Goal: Connect with others: Connect with others

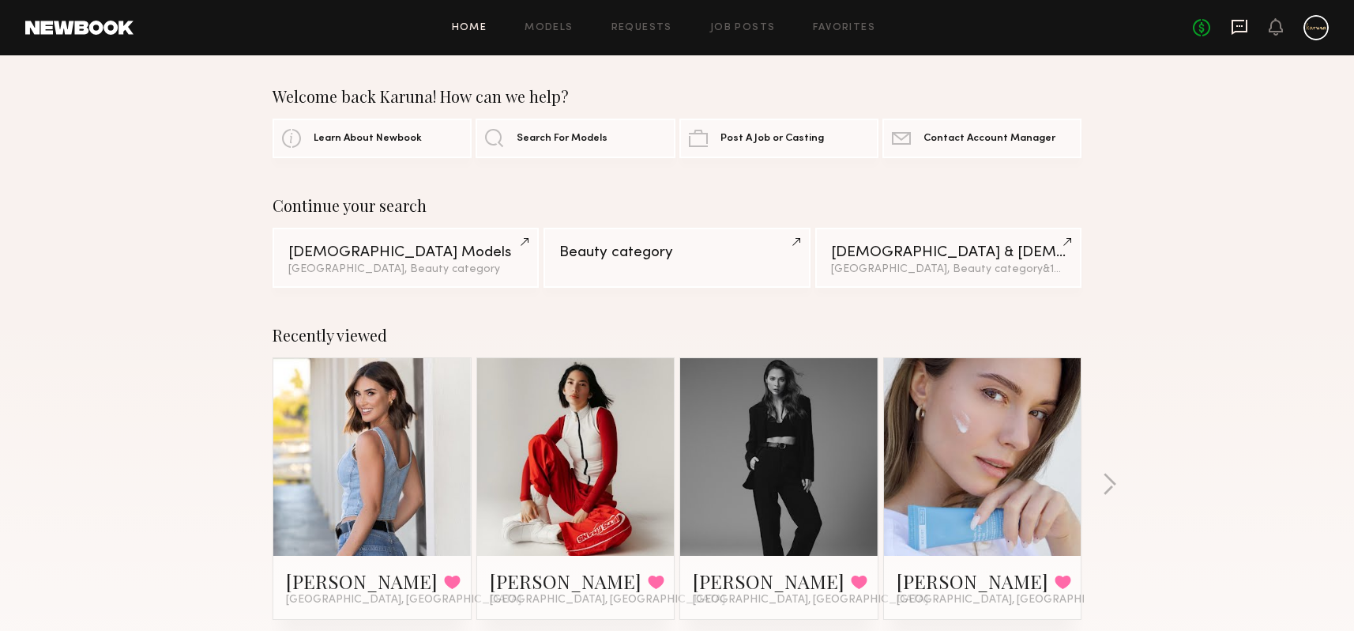
click at [1241, 28] on icon at bounding box center [1239, 26] width 17 height 17
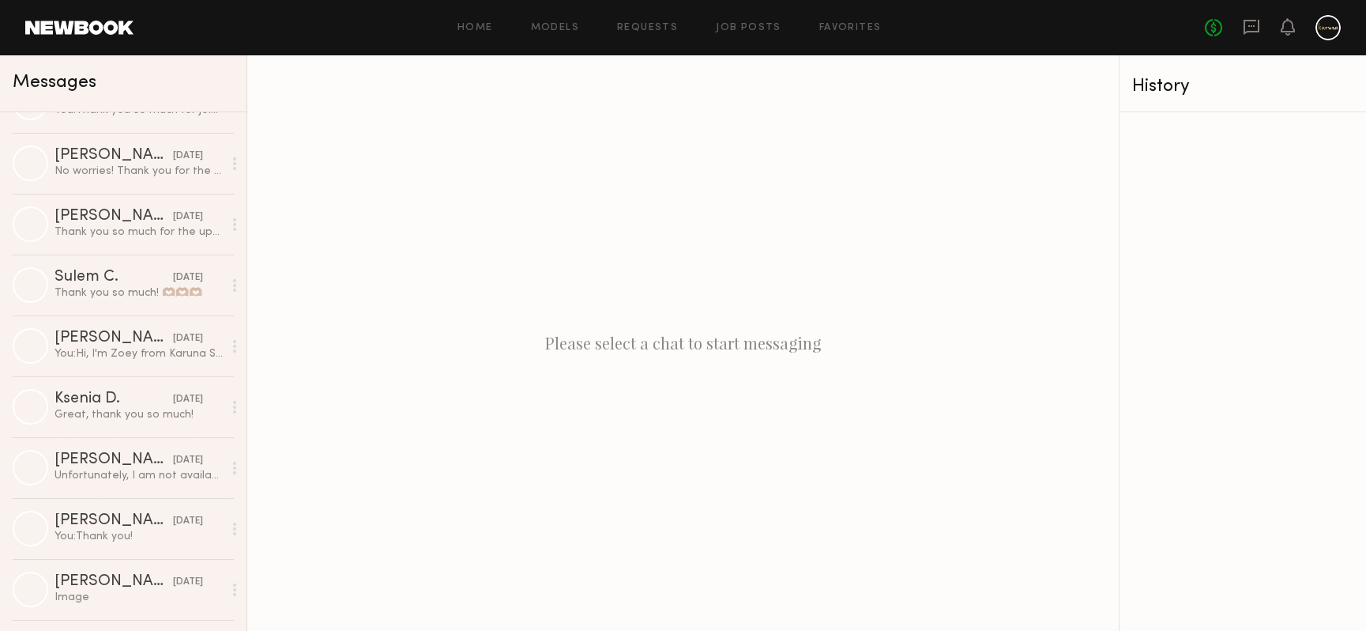
scroll to position [3750, 0]
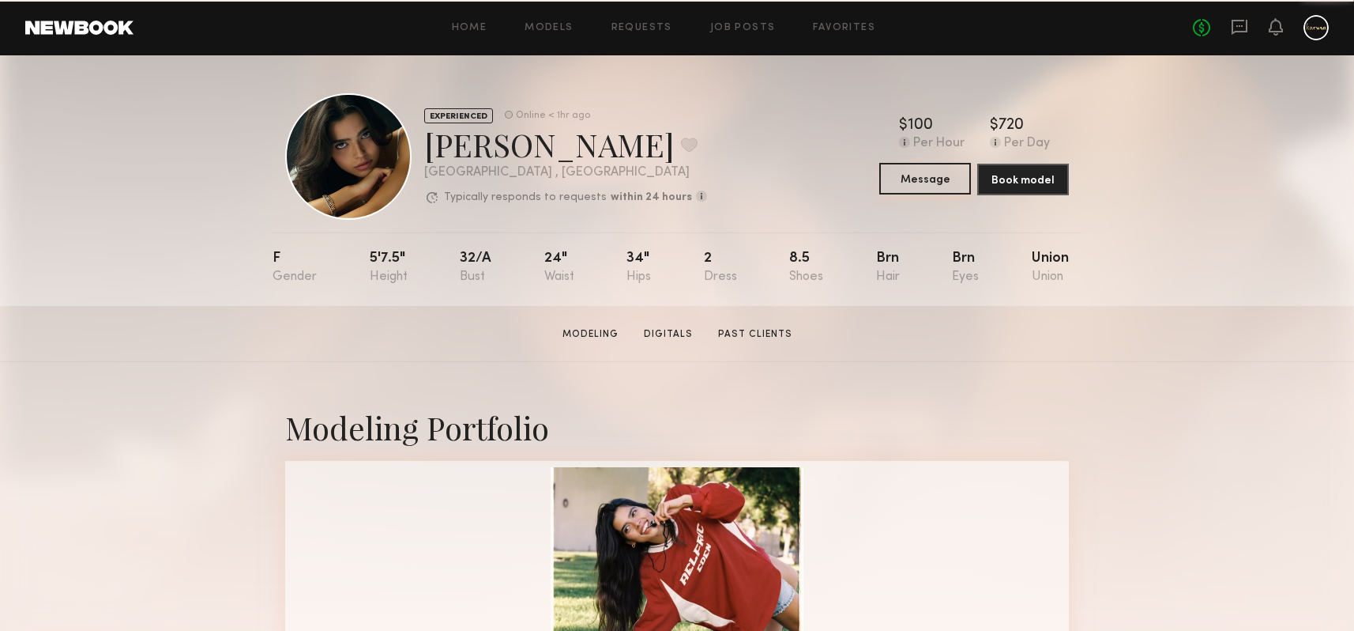
click at [917, 166] on button "Message" at bounding box center [925, 179] width 92 height 32
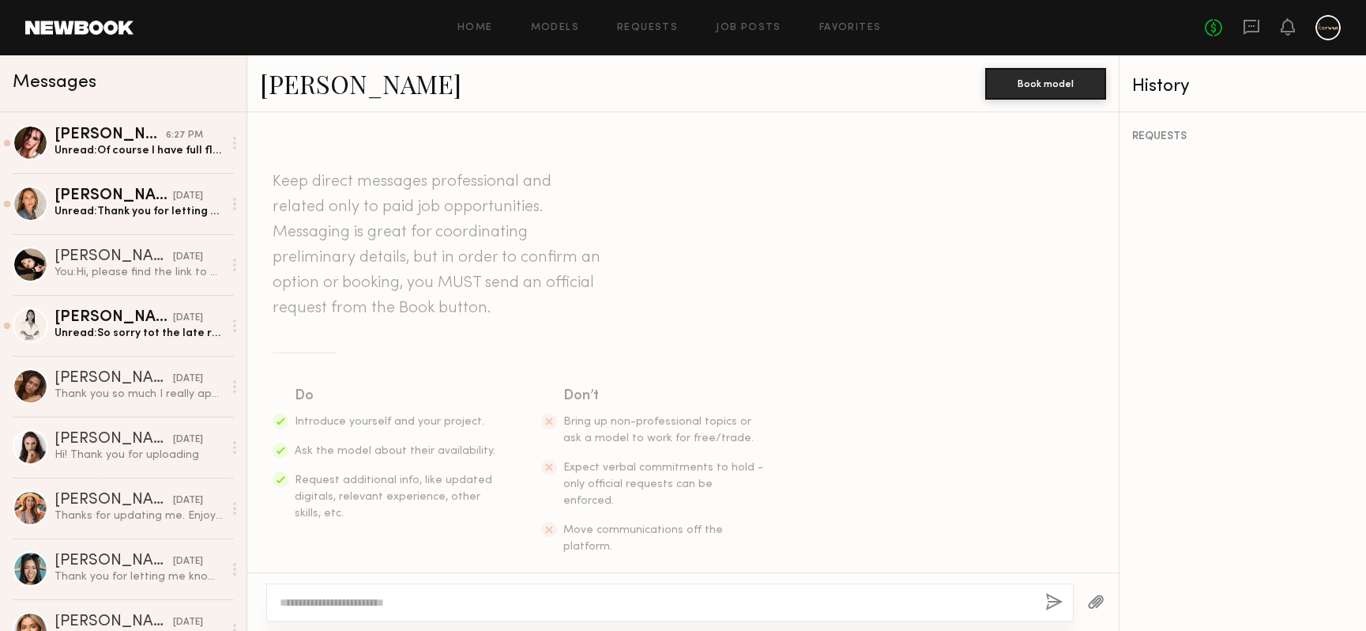
scroll to position [553, 0]
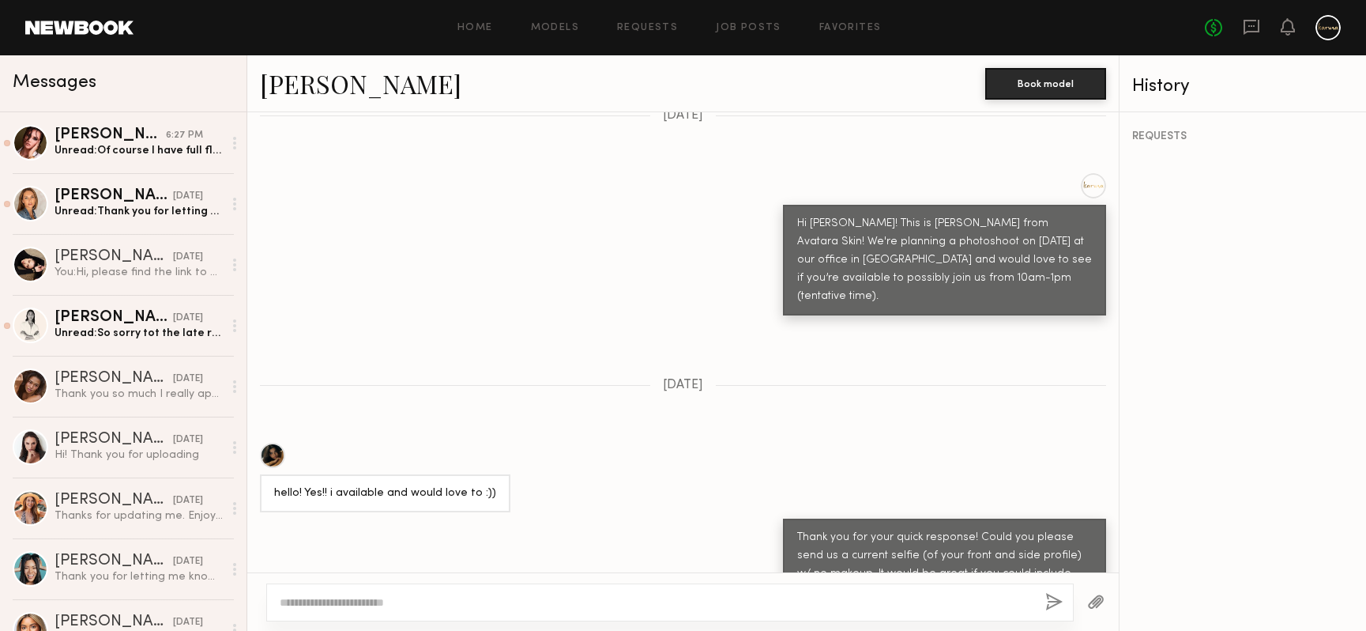
click at [533, 615] on div at bounding box center [670, 602] width 808 height 38
click at [533, 601] on textarea at bounding box center [656, 602] width 753 height 16
type textarea "*"
click at [685, 595] on textarea "**********" at bounding box center [656, 602] width 753 height 16
click at [607, 601] on textarea "**********" at bounding box center [656, 602] width 753 height 16
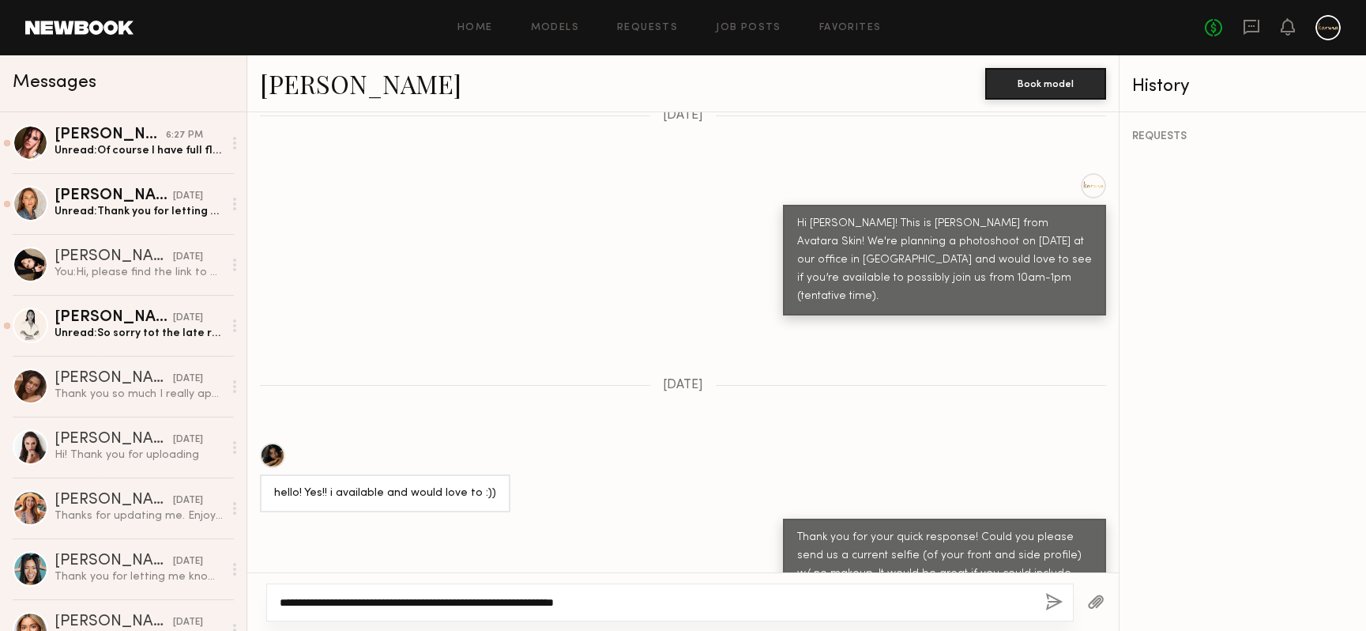
click at [633, 601] on textarea "**********" at bounding box center [656, 602] width 753 height 16
type textarea "**********"
click at [1053, 593] on button "button" at bounding box center [1053, 603] width 17 height 20
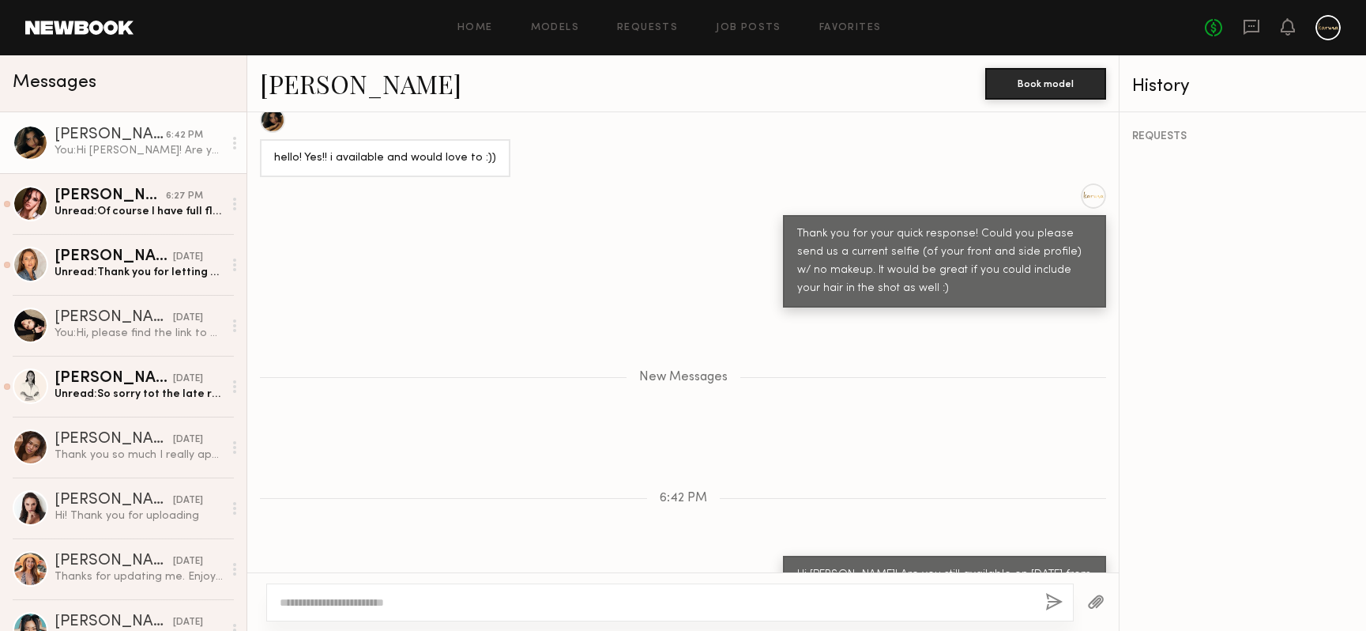
click at [726, 593] on div at bounding box center [670, 602] width 808 height 38
click at [642, 590] on div at bounding box center [670, 602] width 808 height 38
click at [610, 610] on div at bounding box center [670, 602] width 808 height 38
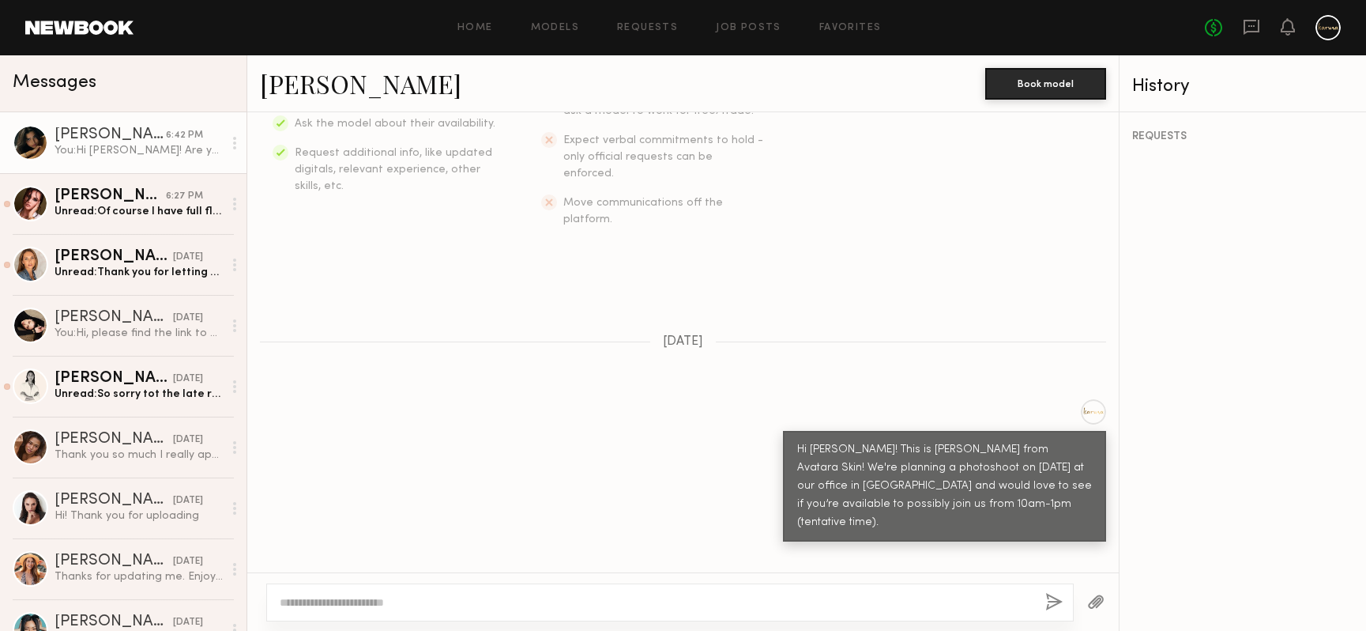
scroll to position [0, 0]
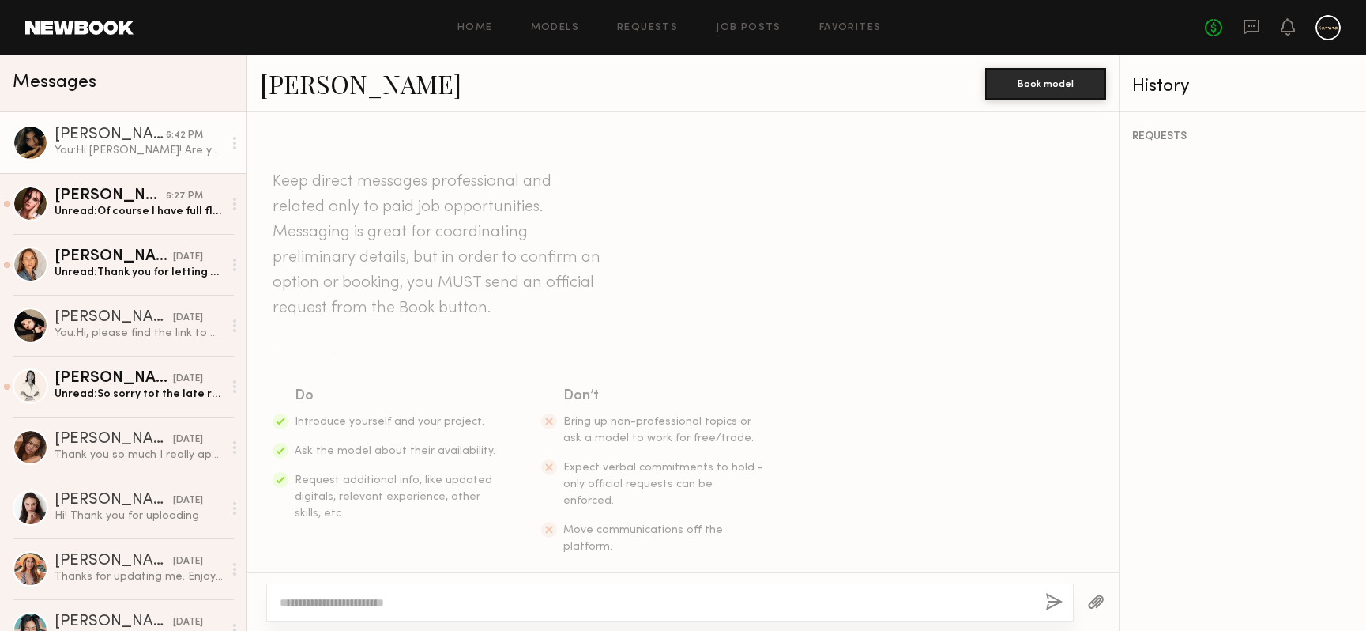
click at [330, 88] on link "[PERSON_NAME]" at bounding box center [360, 83] width 201 height 34
click at [143, 452] on div "Thank you so much I really appreciate your cooperation!!!" at bounding box center [139, 454] width 168 height 15
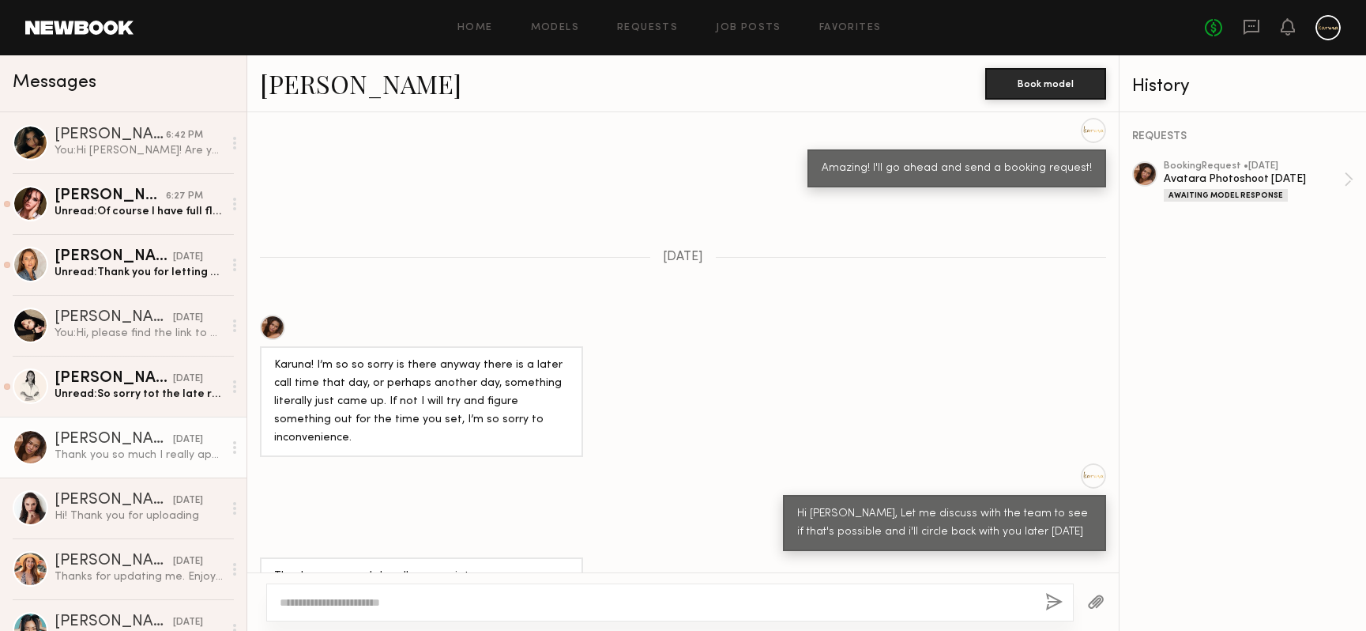
scroll to position [1483, 0]
click at [117, 144] on div "You: Hi [PERSON_NAME]! Are you still available on [DATE] from around 12-3pm?" at bounding box center [139, 150] width 168 height 15
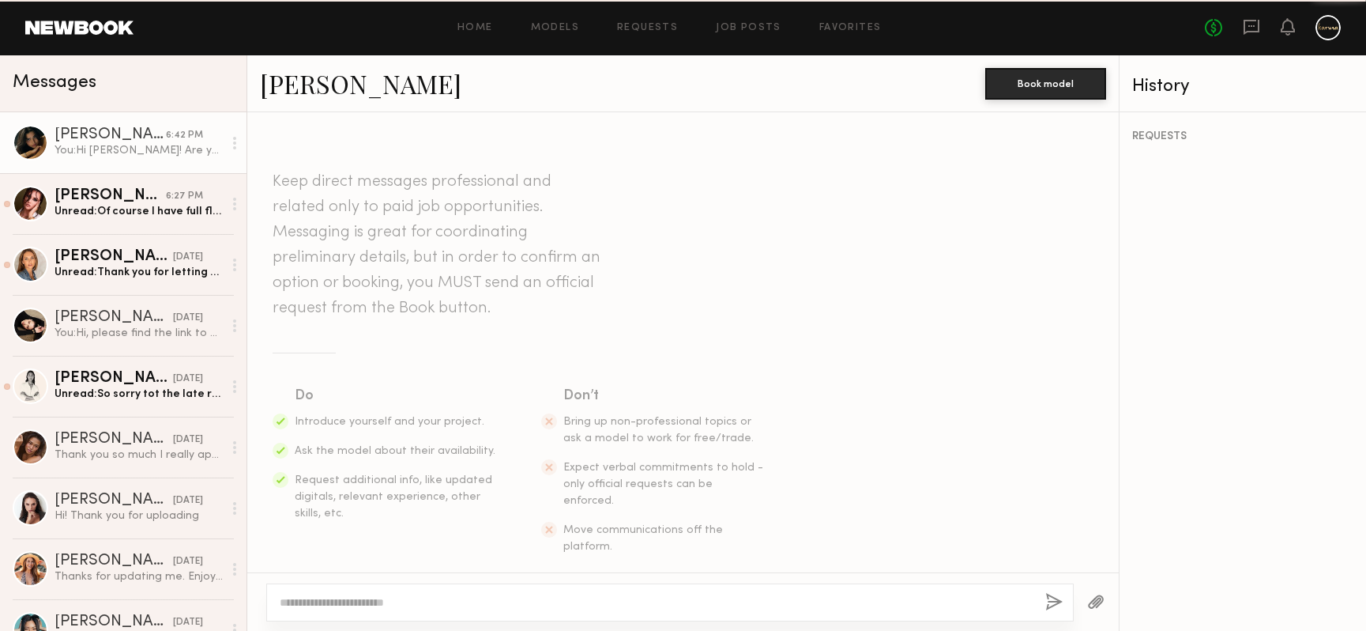
scroll to position [767, 0]
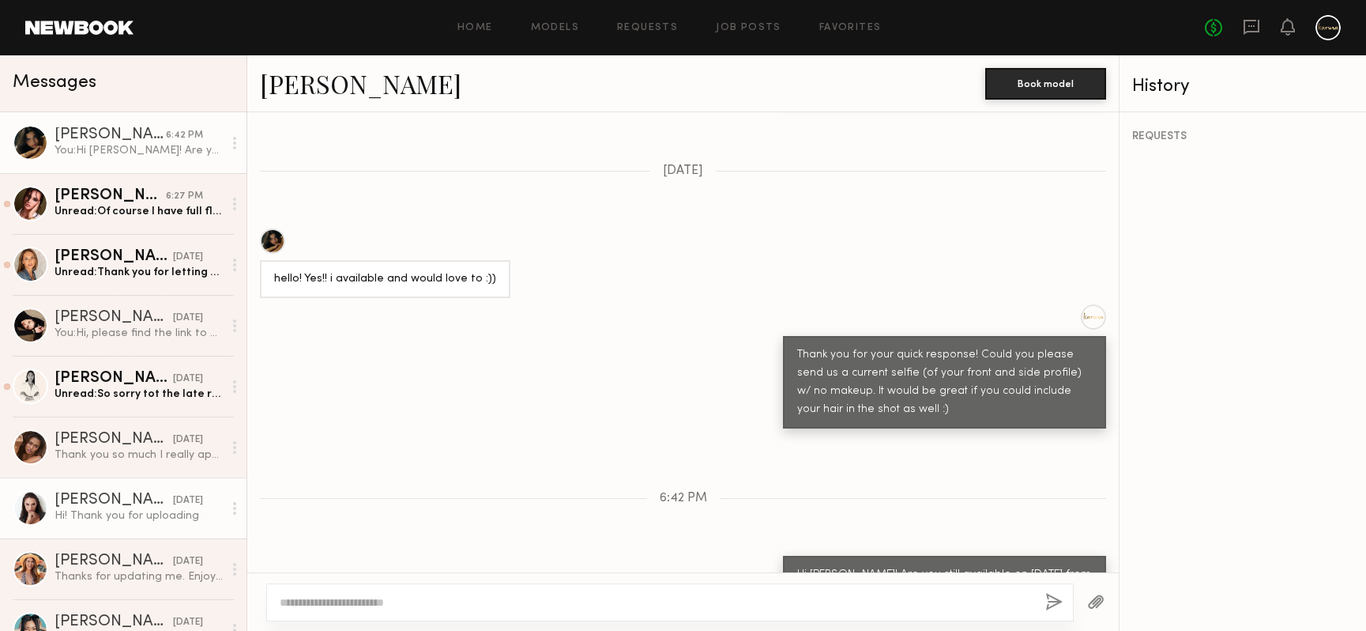
click at [119, 484] on link "[PERSON_NAME] [DATE] Hi! Thank you for uploading" at bounding box center [123, 507] width 247 height 61
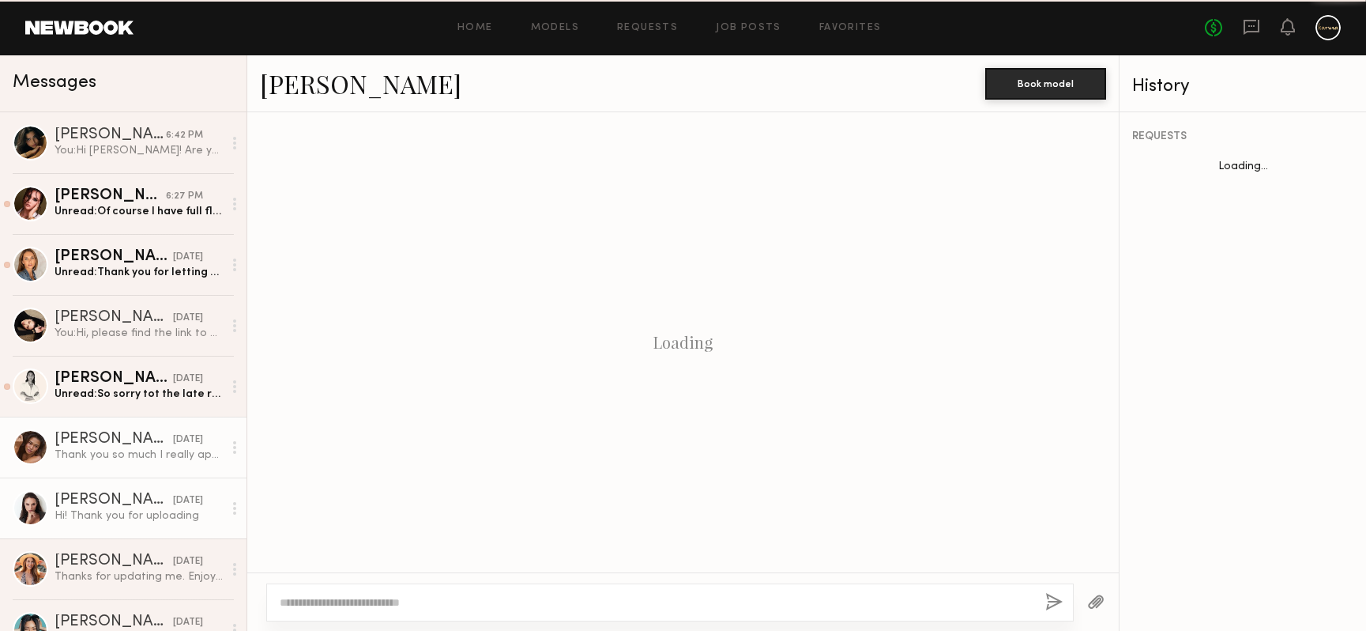
click at [162, 424] on link "[PERSON_NAME] [DATE] Thank you so much I really appreciate your cooperation!!!" at bounding box center [123, 446] width 247 height 61
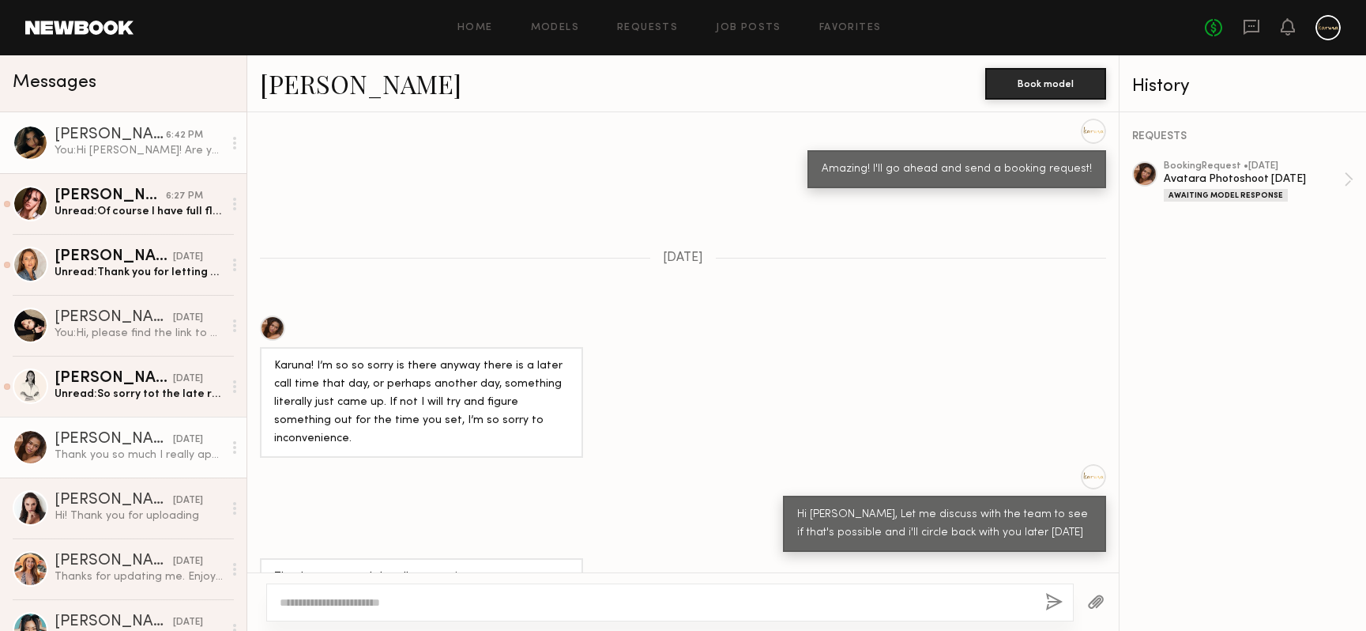
click at [145, 145] on div "You: Hi [PERSON_NAME]! Are you still available on [DATE] from around 12-3pm?" at bounding box center [139, 150] width 168 height 15
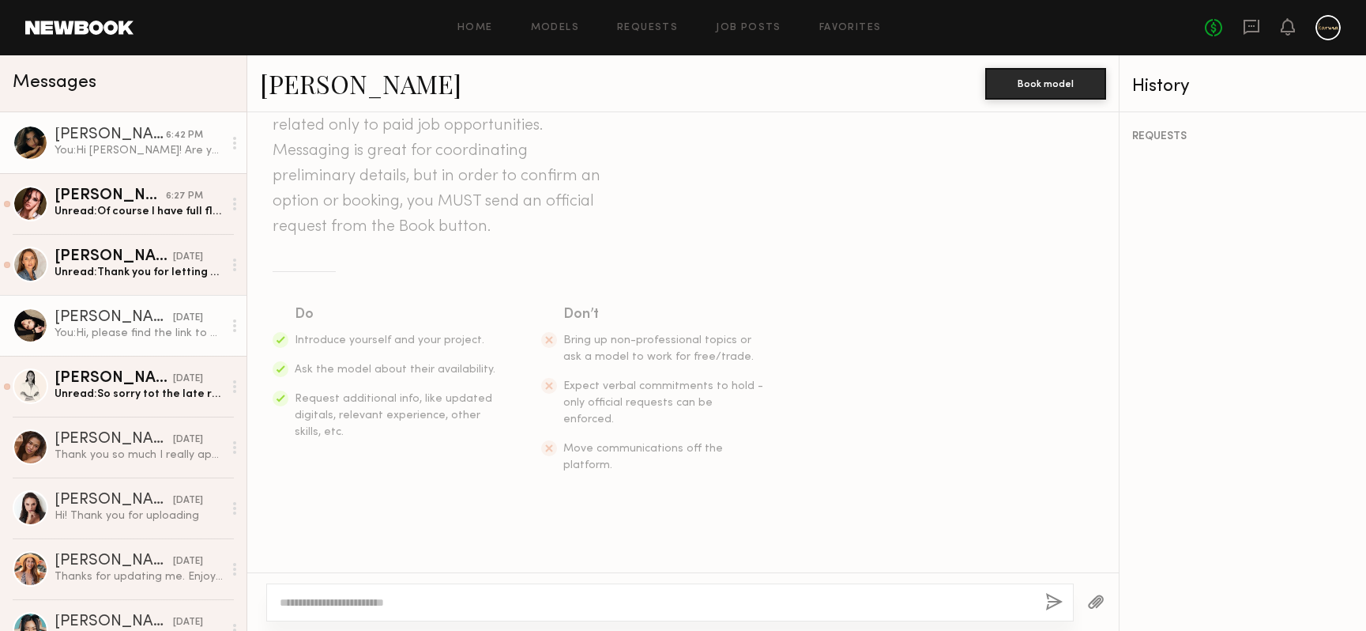
scroll to position [397, 0]
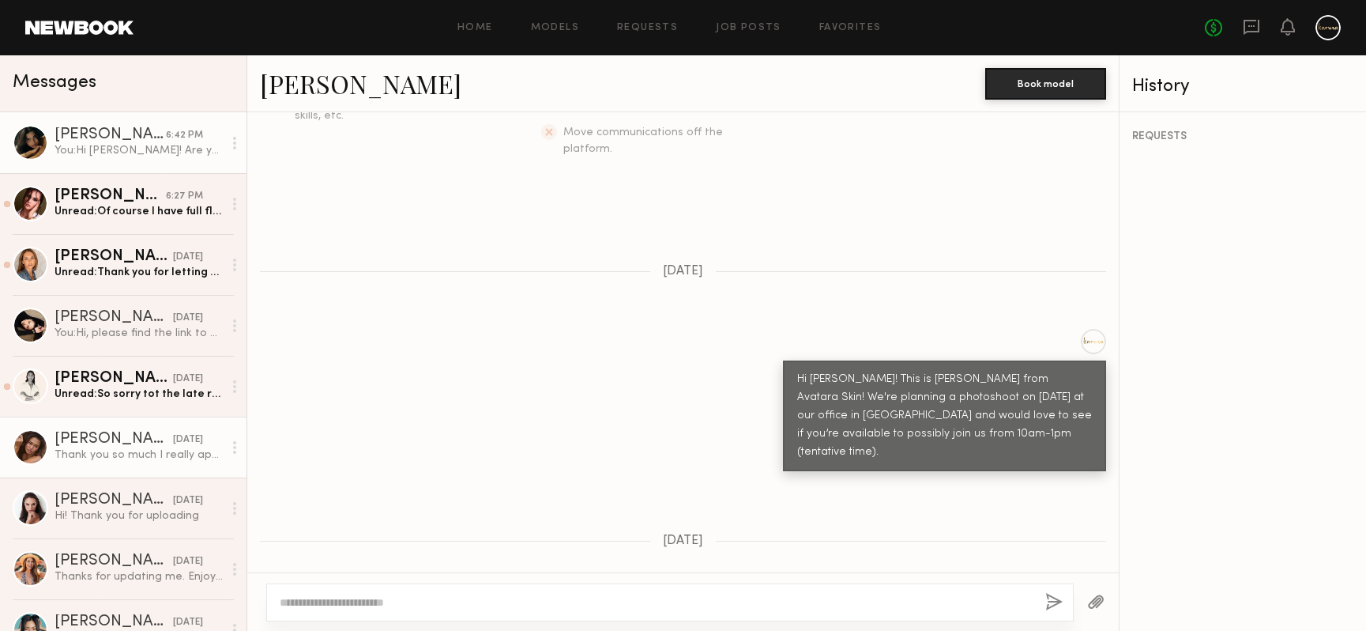
click at [141, 442] on div "[PERSON_NAME]" at bounding box center [114, 439] width 119 height 16
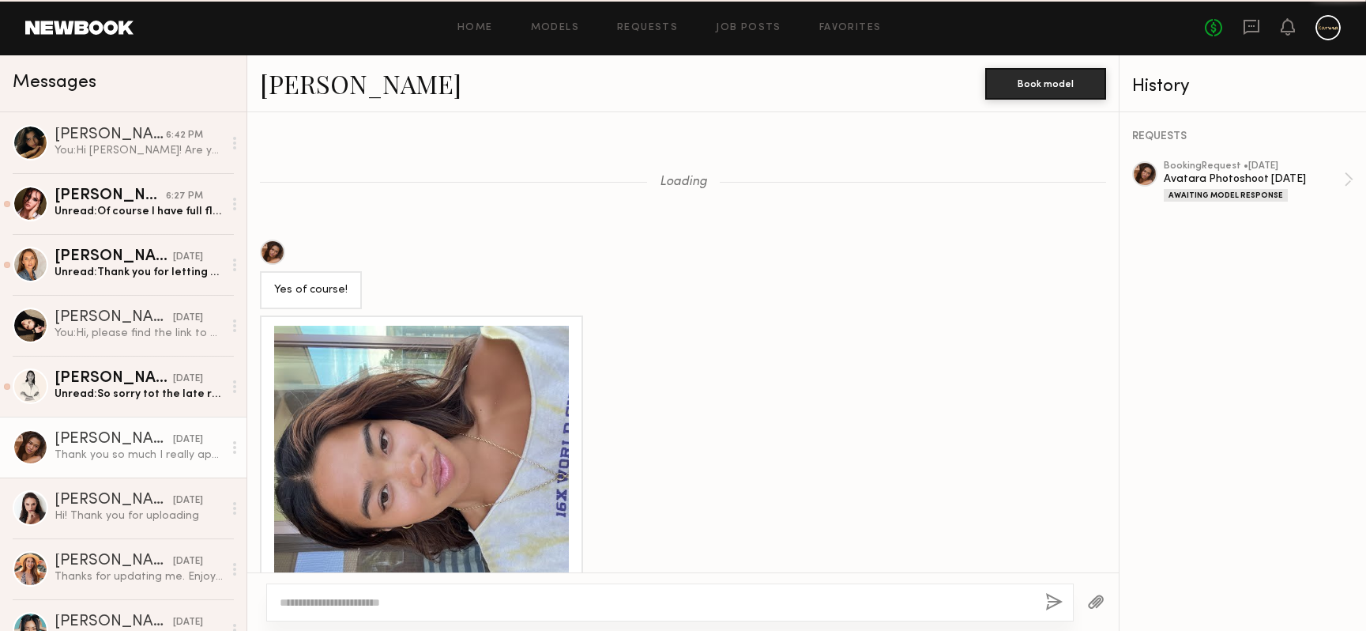
scroll to position [1483, 0]
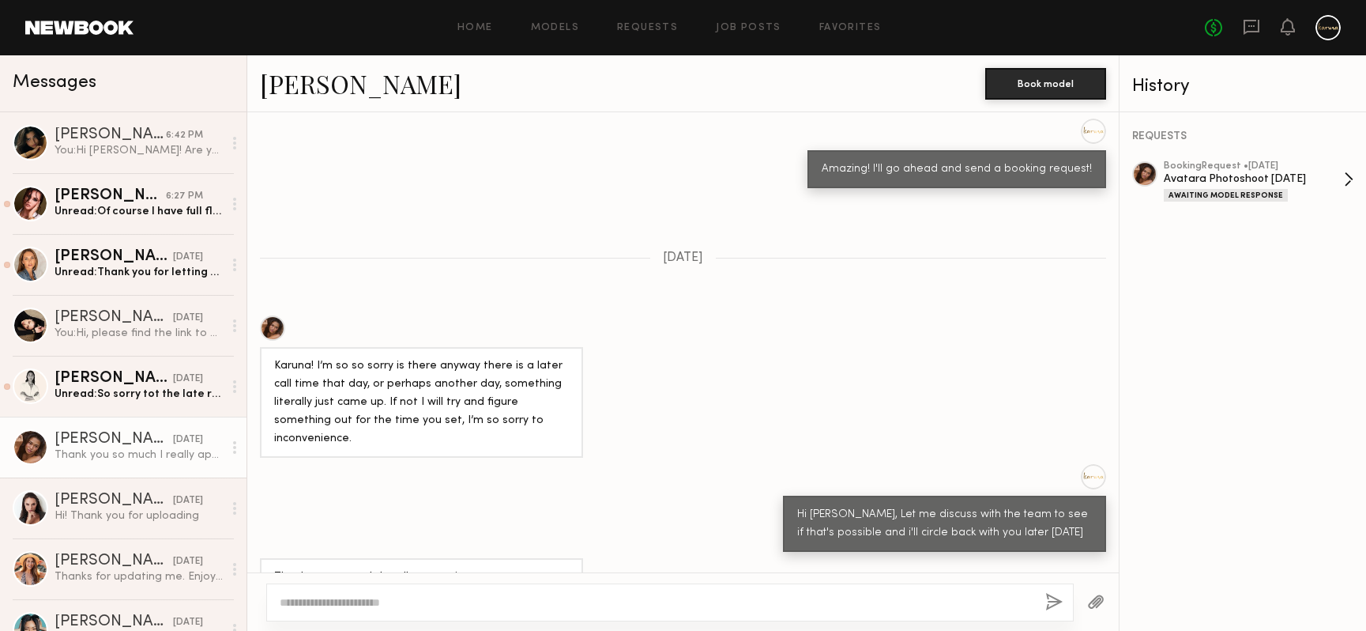
click at [1337, 173] on div "Avatara Photoshoot [DATE]" at bounding box center [1254, 178] width 180 height 15
click at [142, 148] on div "You: Hi [PERSON_NAME]! Are you still available on [DATE] from around 12-3pm?" at bounding box center [139, 150] width 168 height 15
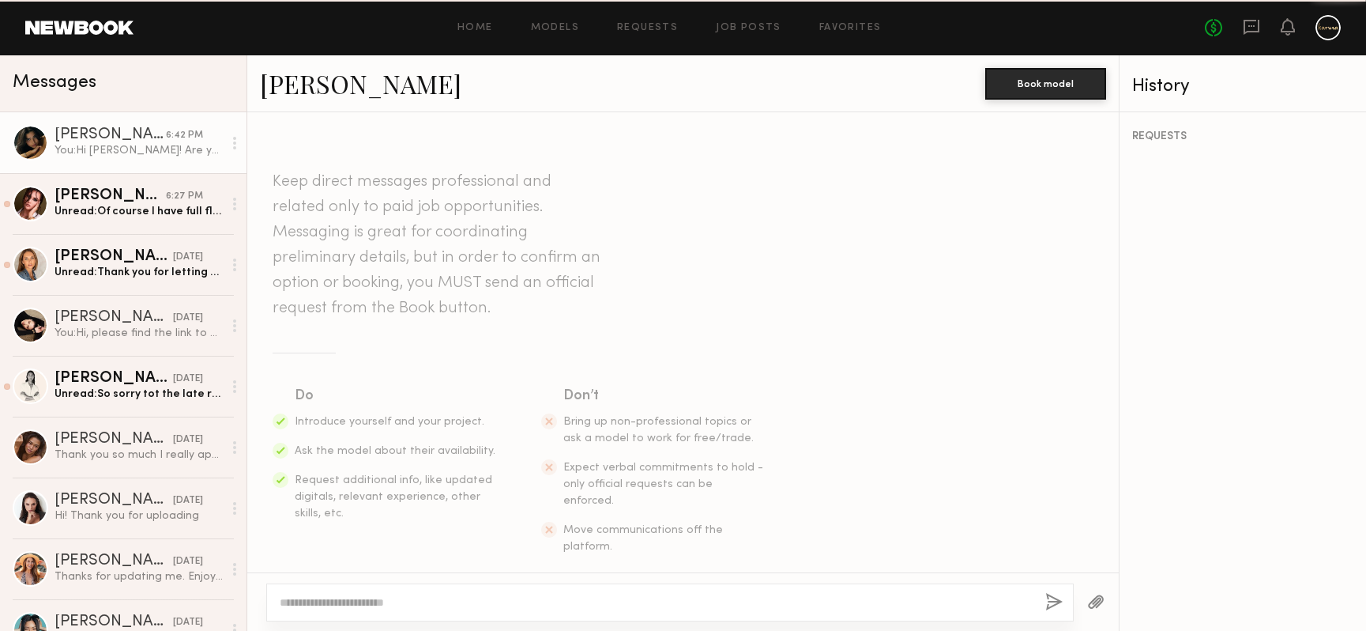
scroll to position [767, 0]
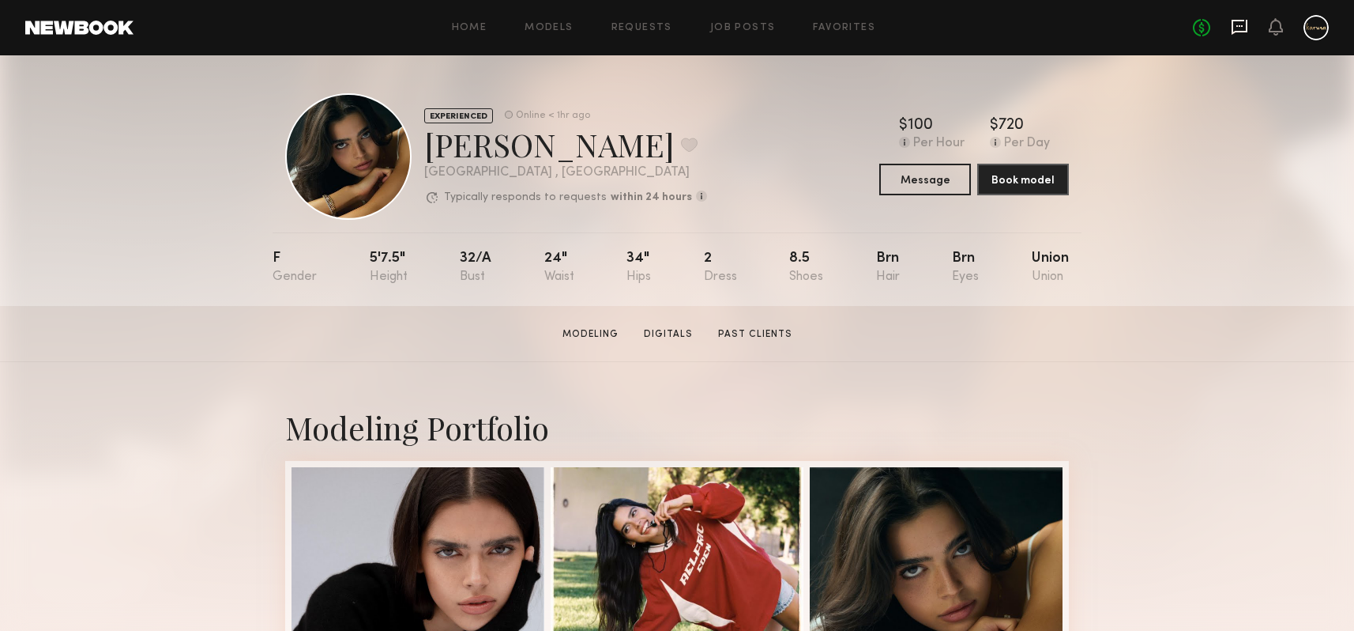
click at [1247, 30] on icon at bounding box center [1240, 27] width 16 height 15
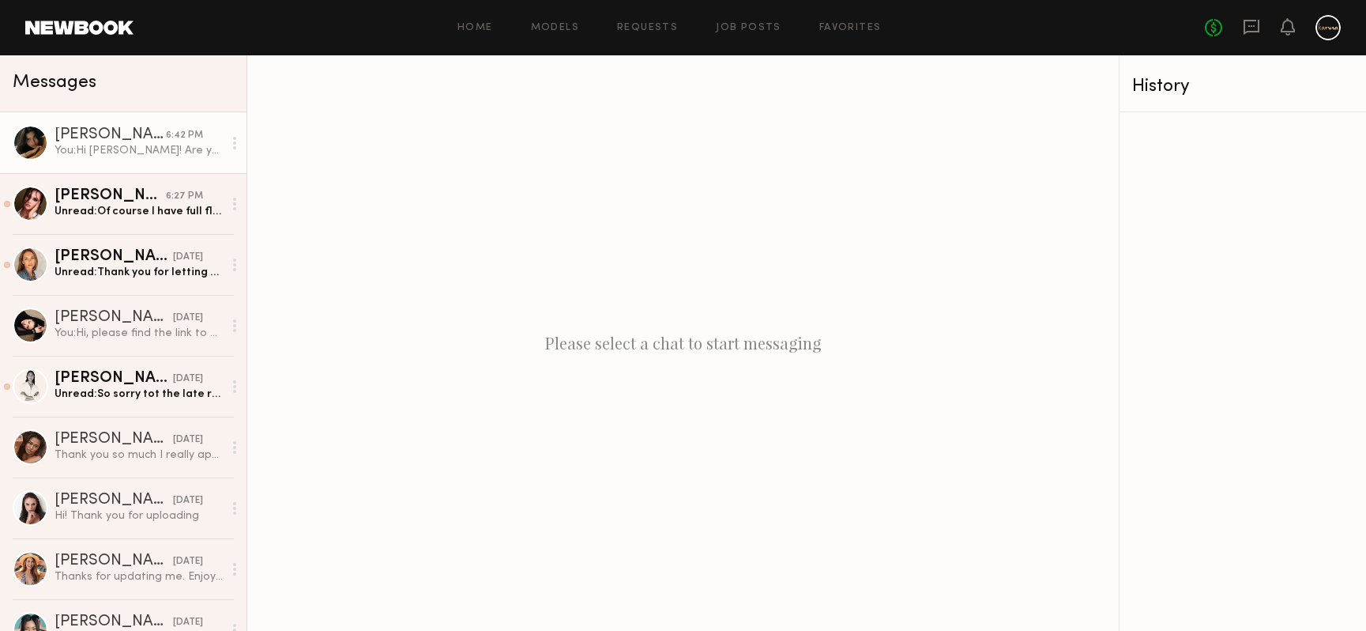
click at [115, 154] on div "You: Hi Lauren! Are you still available on August 20th from around 12-3pm?" at bounding box center [139, 150] width 168 height 15
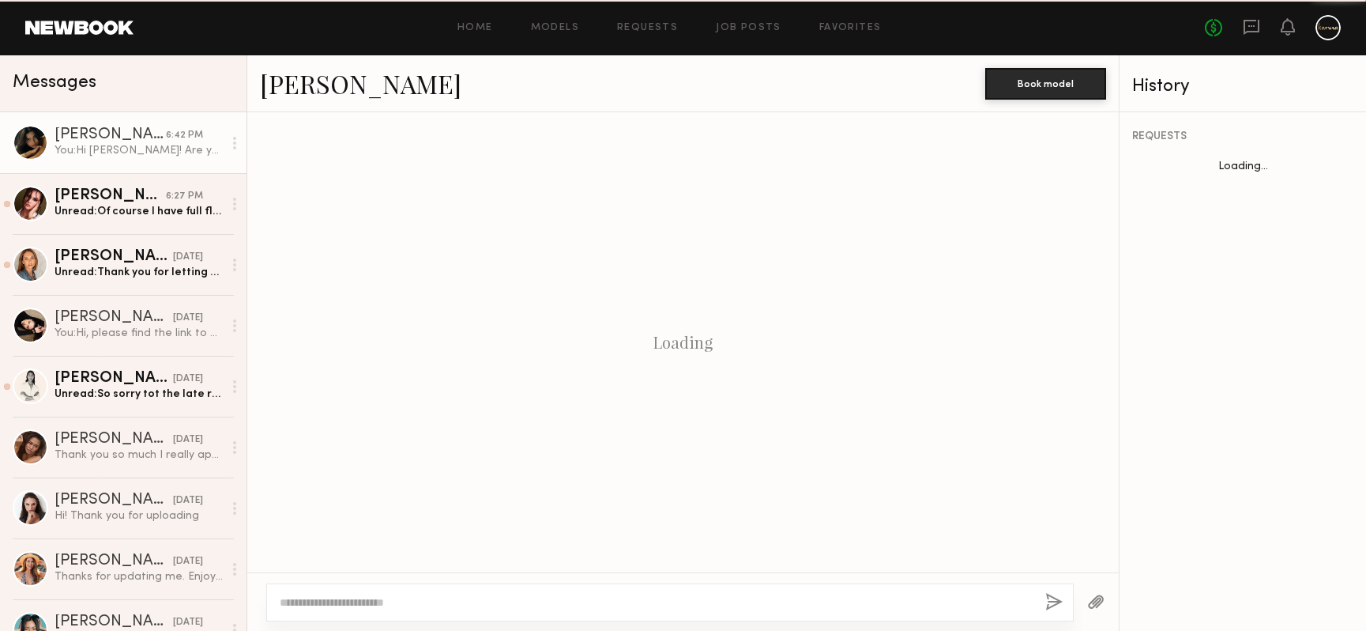
scroll to position [767, 0]
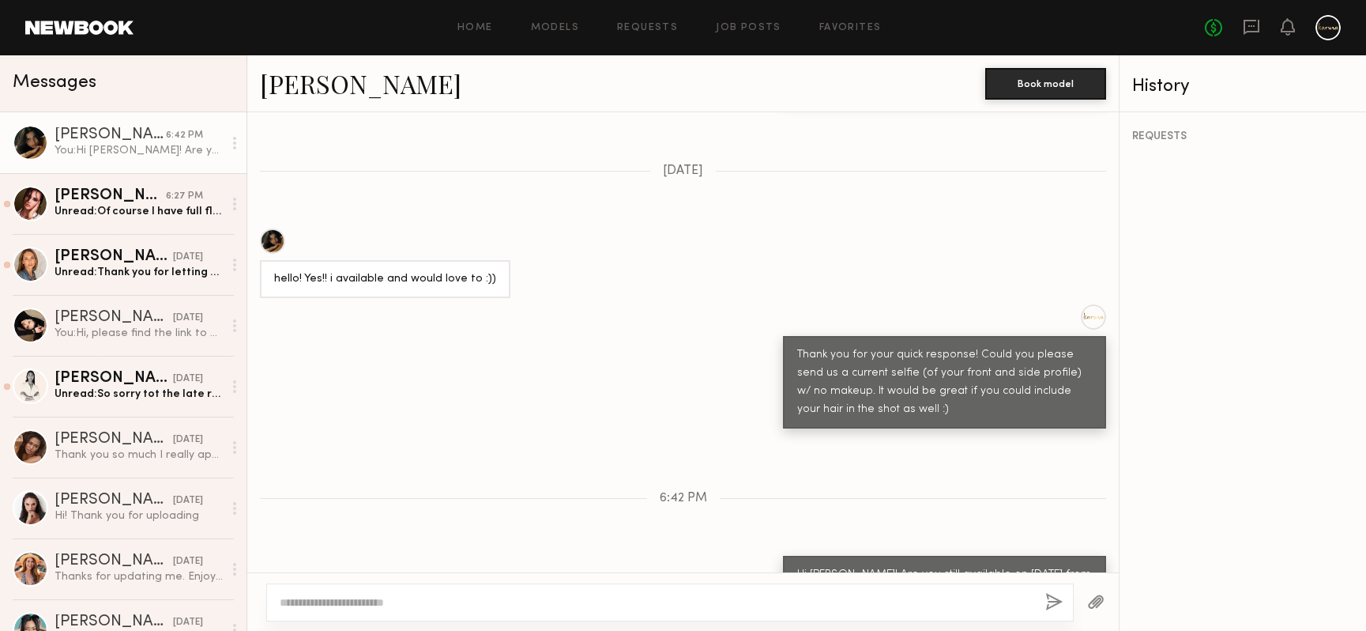
click at [552, 596] on textarea at bounding box center [656, 602] width 753 height 16
click at [670, 439] on div "Keep direct messages professional and related only to paid job opportunities. M…" at bounding box center [683, 342] width 872 height 460
click at [690, 437] on div "Keep direct messages professional and related only to paid job opportunities. M…" at bounding box center [683, 342] width 872 height 460
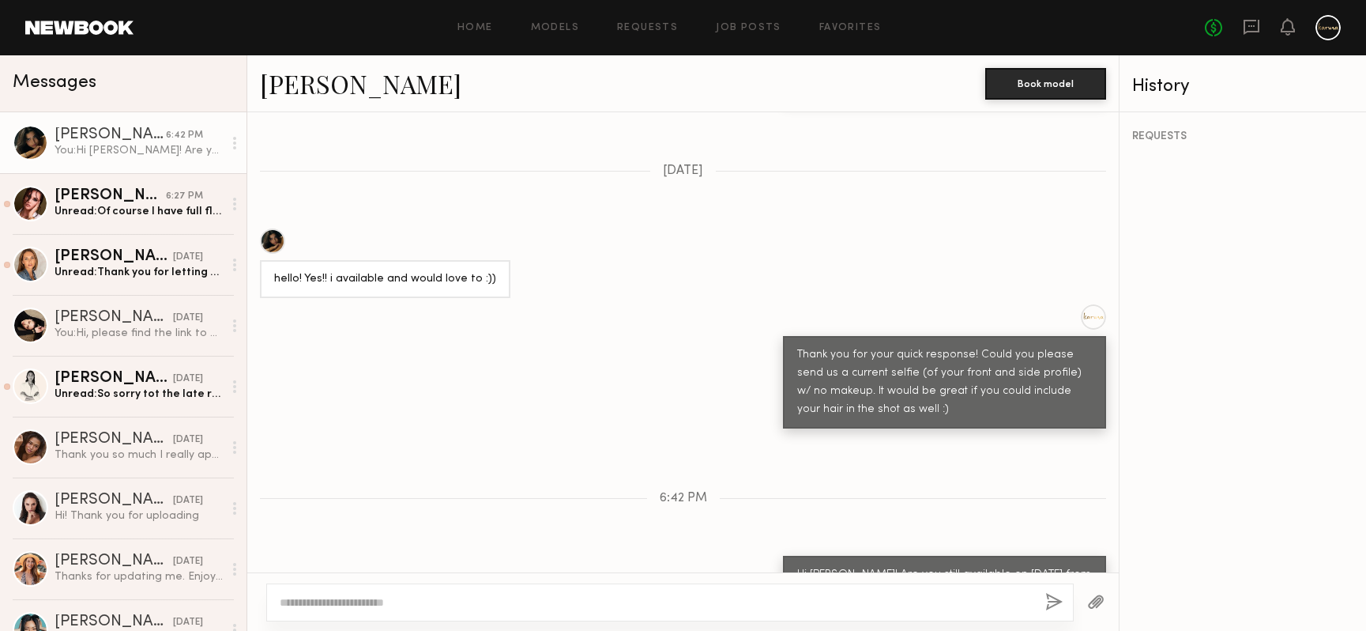
click at [309, 78] on link "[PERSON_NAME]" at bounding box center [360, 83] width 201 height 34
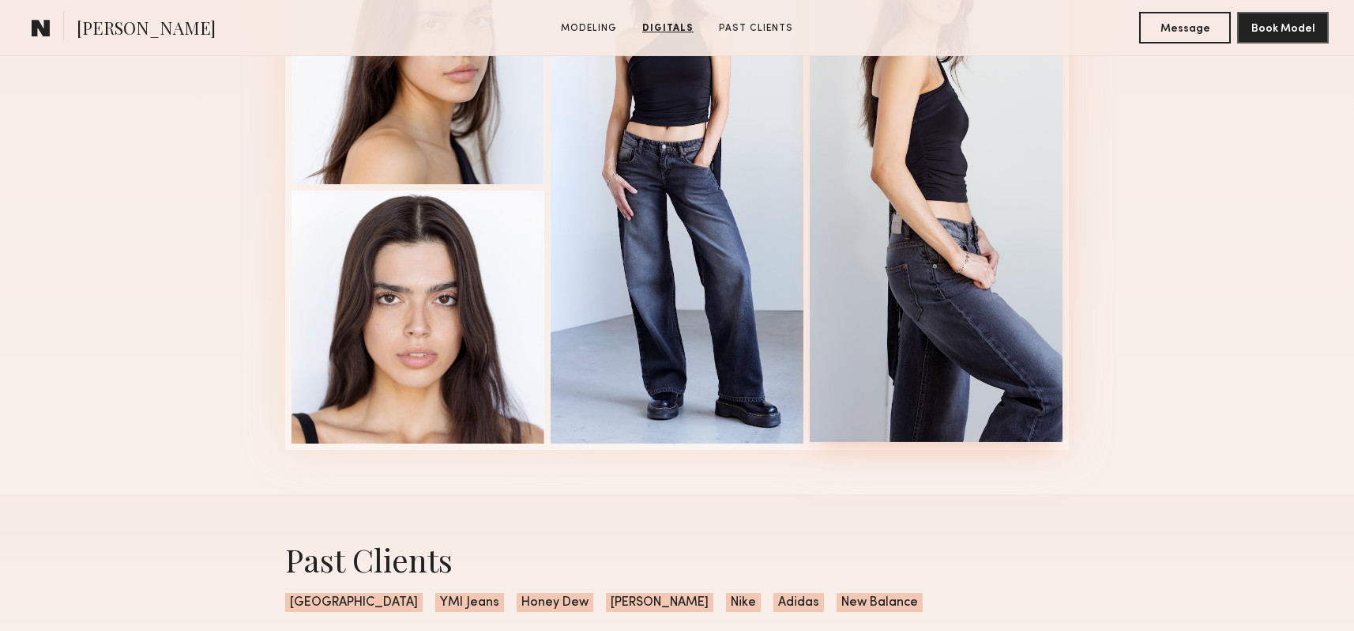
scroll to position [1451, 0]
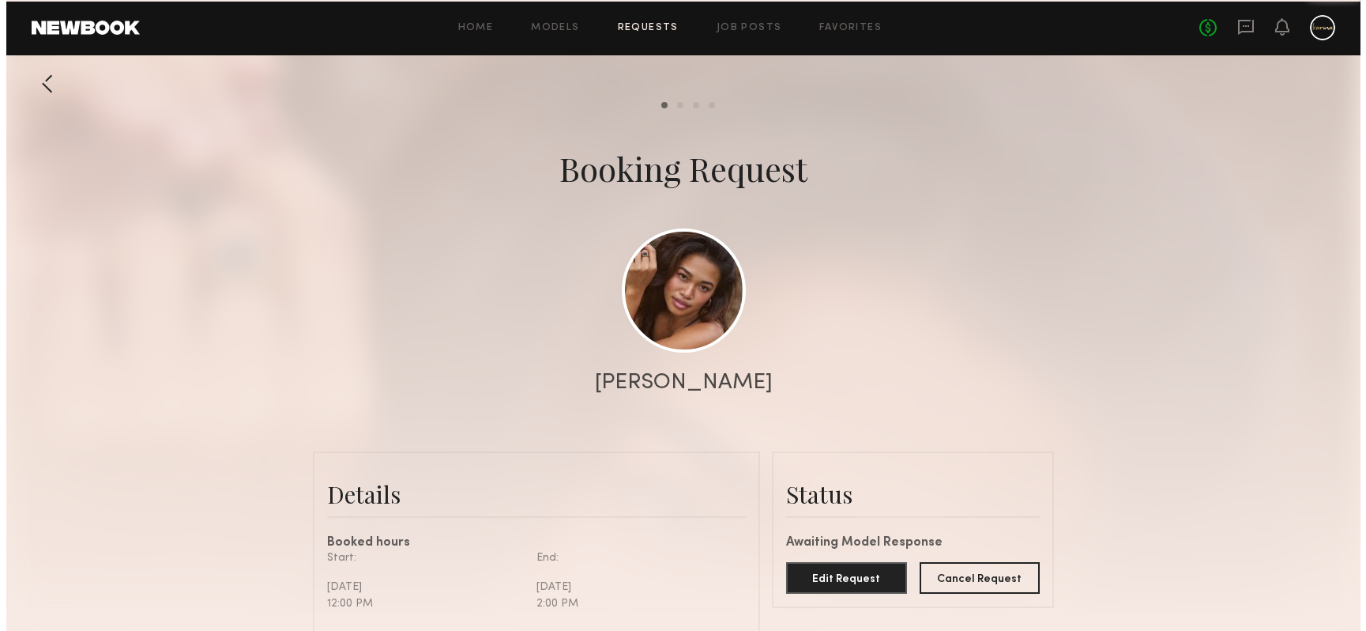
scroll to position [1487, 0]
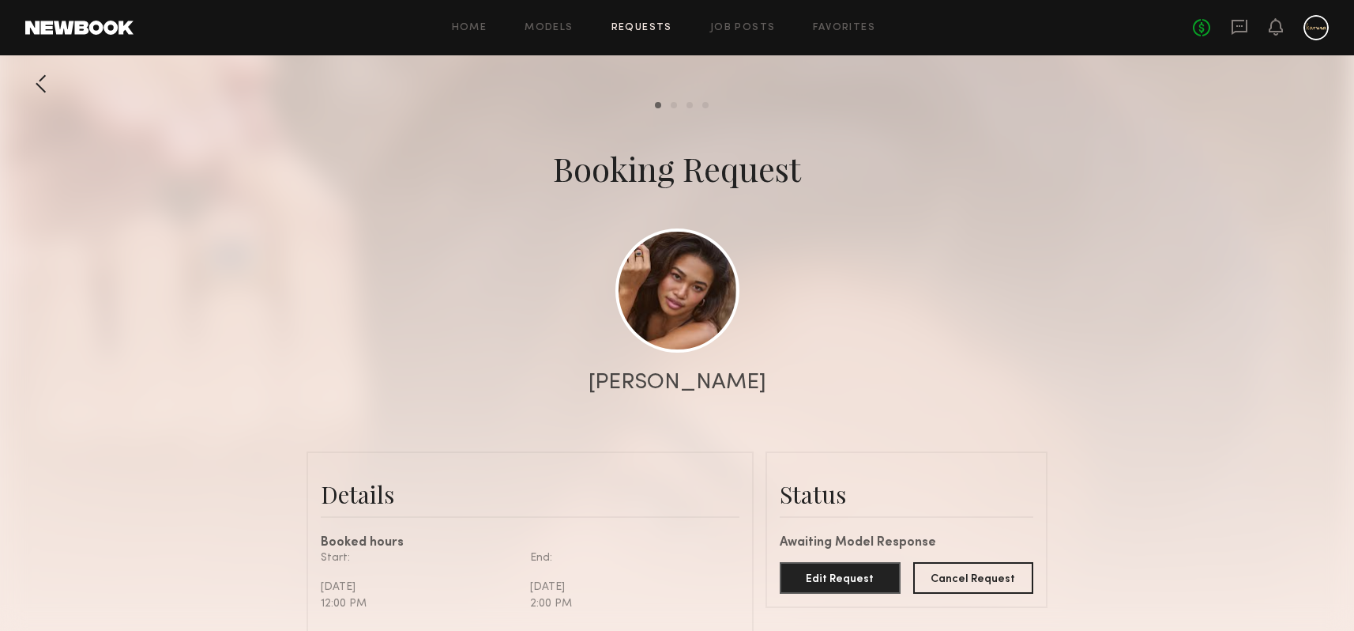
click at [47, 83] on div at bounding box center [41, 84] width 32 height 32
